Goal: Find contact information: Find contact information

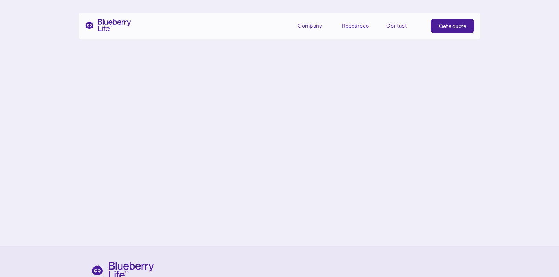
scroll to position [3489, 0]
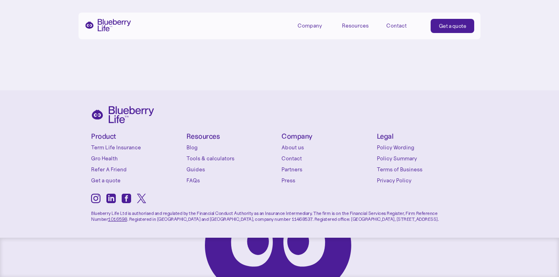
click at [399, 29] on div "Contact" at bounding box center [396, 25] width 20 height 7
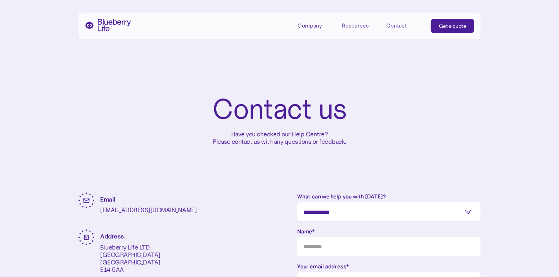
click at [106, 25] on img "home" at bounding box center [108, 25] width 46 height 13
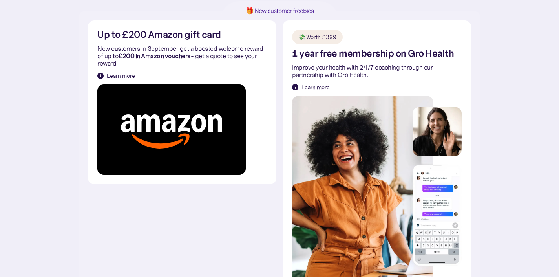
scroll to position [295, 0]
